Goal: Information Seeking & Learning: Learn about a topic

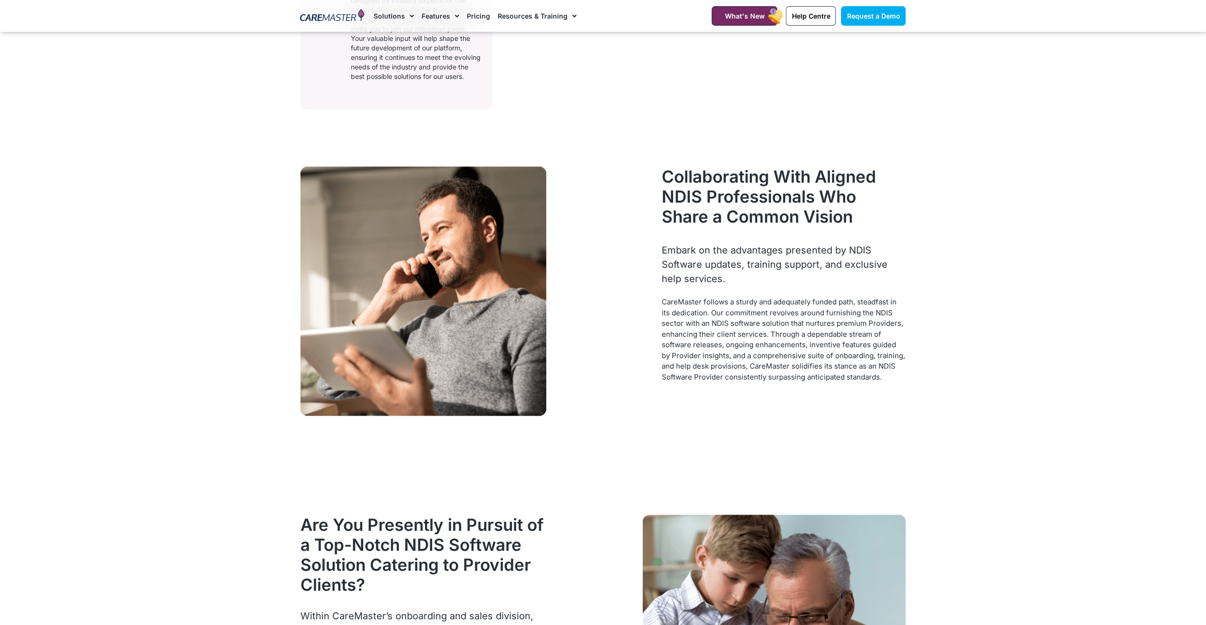
scroll to position [428, 0]
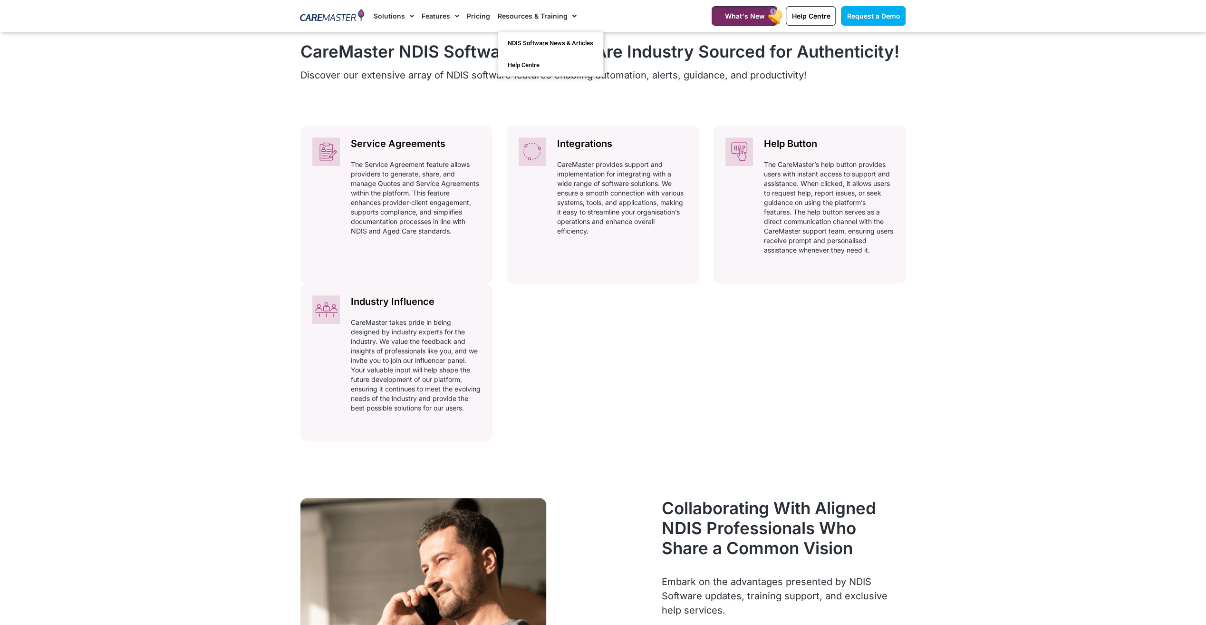
click at [482, 16] on link "Pricing" at bounding box center [478, 16] width 23 height 32
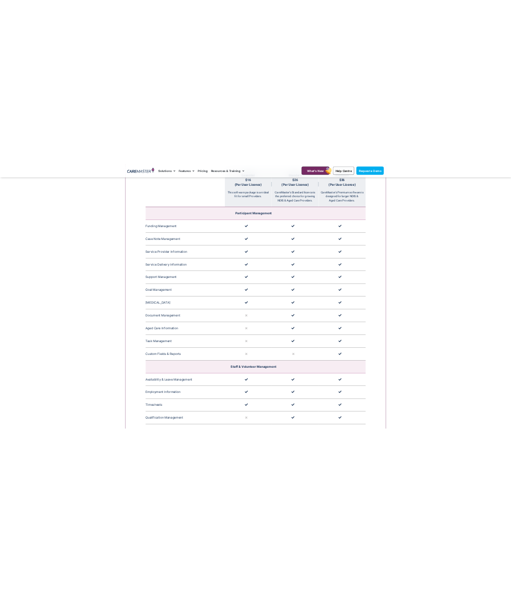
scroll to position [998, 0]
